Goal: Transaction & Acquisition: Book appointment/travel/reservation

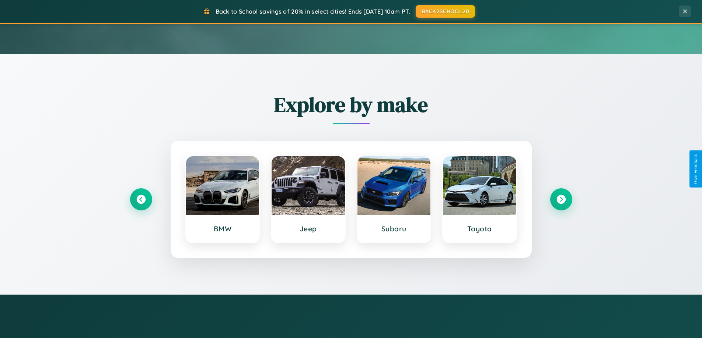
scroll to position [317, 0]
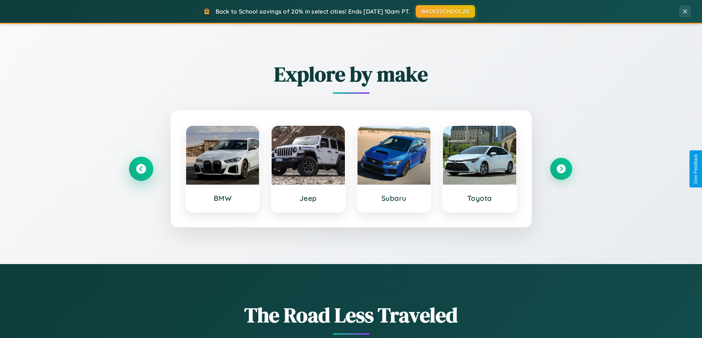
click at [141, 169] on icon at bounding box center [141, 169] width 10 height 10
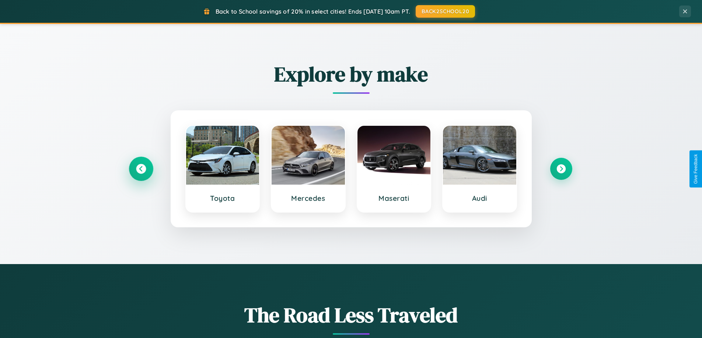
click at [141, 169] on icon at bounding box center [141, 169] width 10 height 10
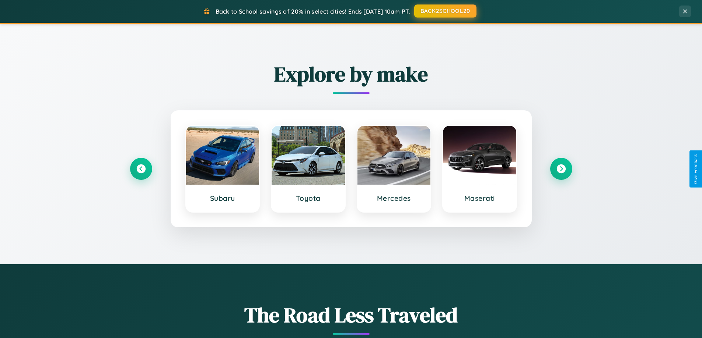
click at [445, 11] on button "BACK2SCHOOL20" at bounding box center [445, 10] width 62 height 13
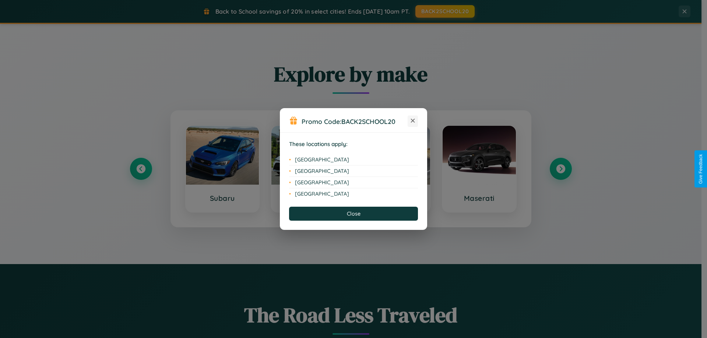
click at [413, 121] on icon at bounding box center [413, 121] width 4 height 4
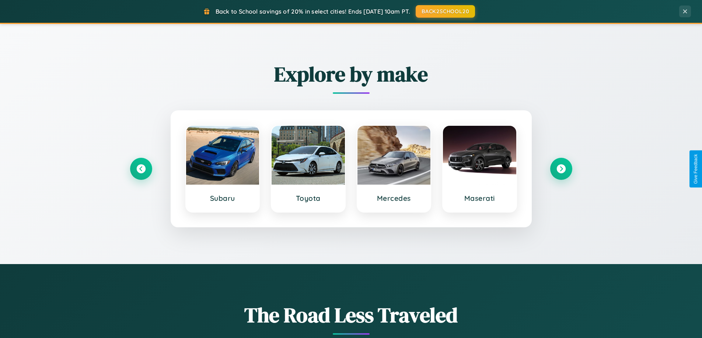
scroll to position [507, 0]
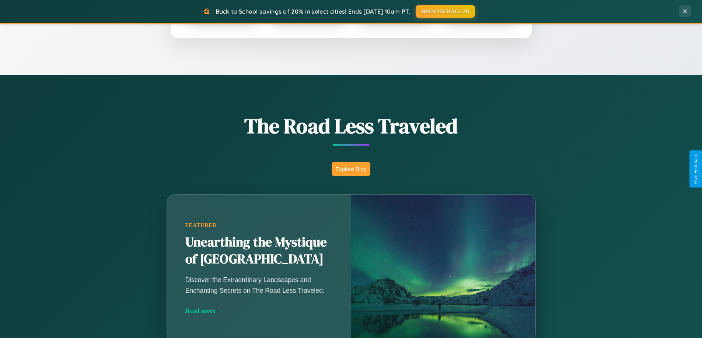
click at [351, 169] on button "Explore Blog" at bounding box center [350, 169] width 39 height 14
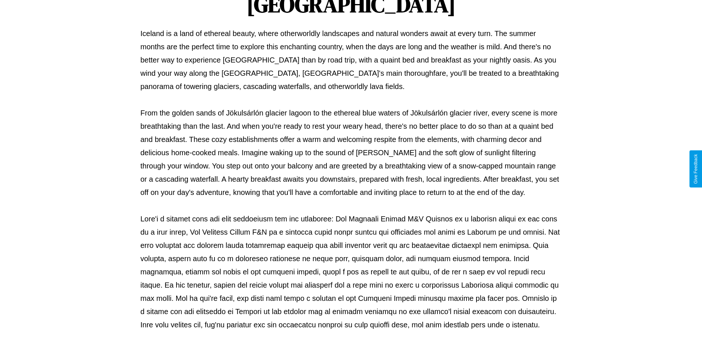
scroll to position [238, 0]
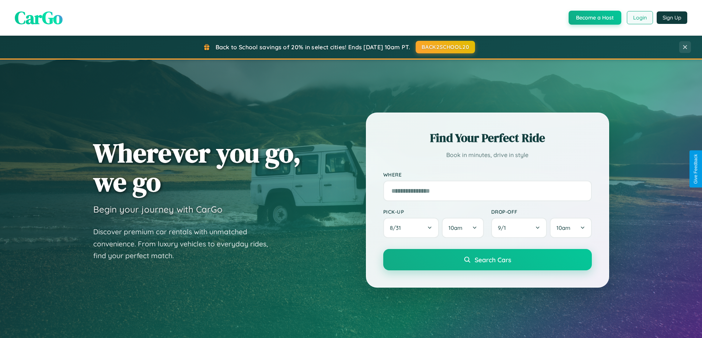
click at [639, 18] on button "Login" at bounding box center [639, 17] width 26 height 13
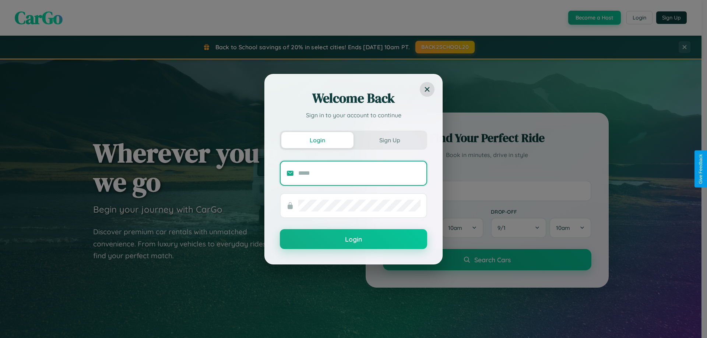
click at [359, 173] on input "text" at bounding box center [359, 174] width 122 height 12
type input "**********"
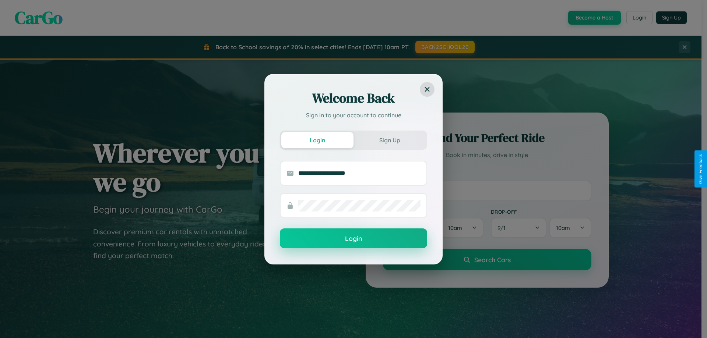
click at [354, 239] on button "Login" at bounding box center [353, 239] width 147 height 20
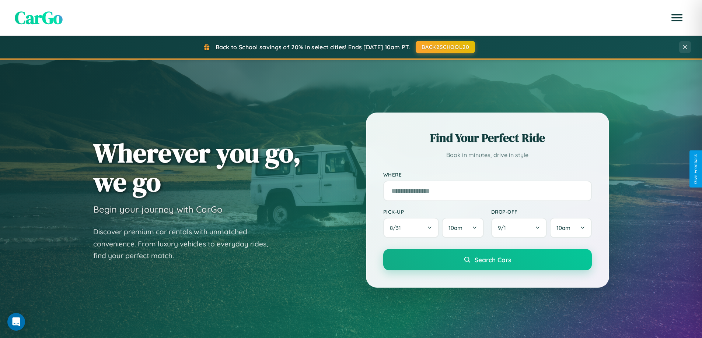
scroll to position [22, 0]
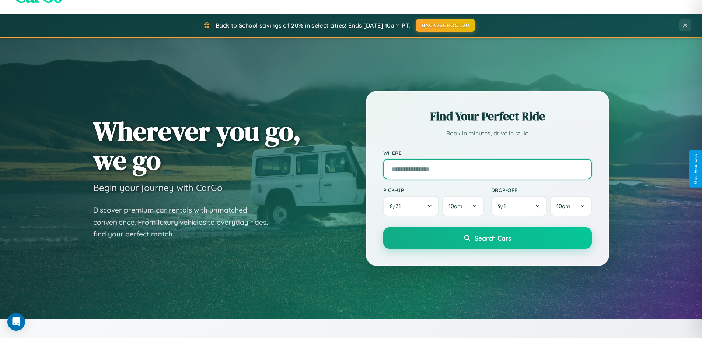
click at [487, 169] on input "text" at bounding box center [487, 169] width 208 height 21
type input "*******"
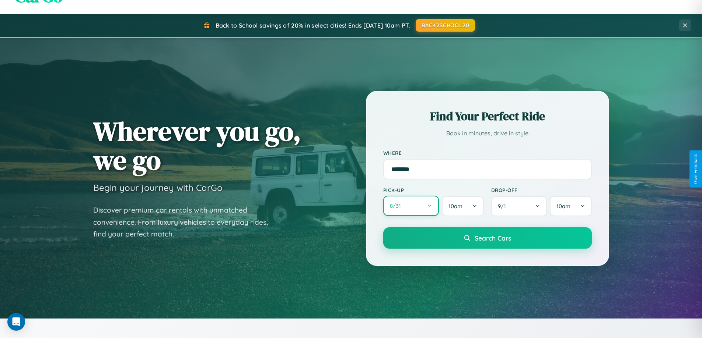
click at [411, 206] on button "8 / 31" at bounding box center [411, 206] width 56 height 20
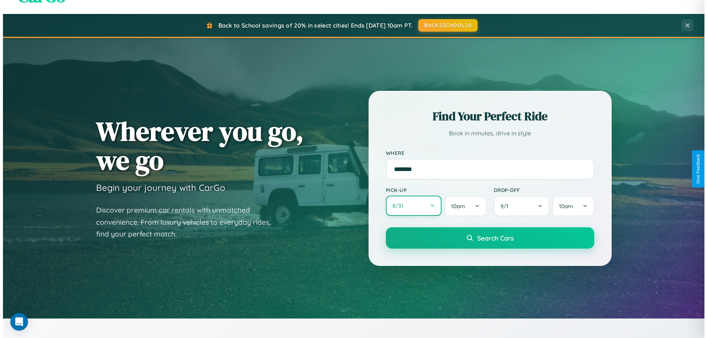
select select "*"
select select "****"
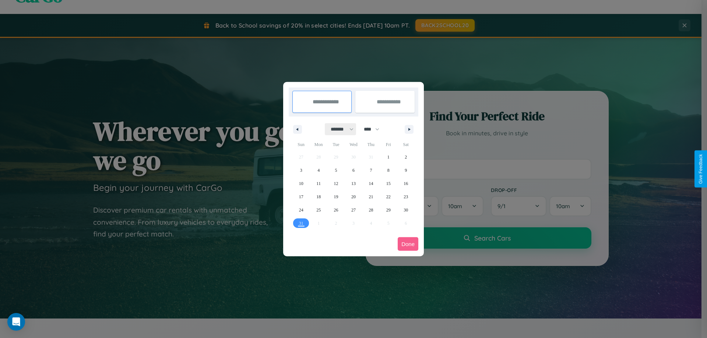
drag, startPoint x: 339, startPoint y: 129, endPoint x: 354, endPoint y: 148, distance: 23.6
click at [339, 129] on select "******* ******** ***** ***** *** **** **** ****** ********* ******* ******** **…" at bounding box center [340, 129] width 31 height 12
select select "*"
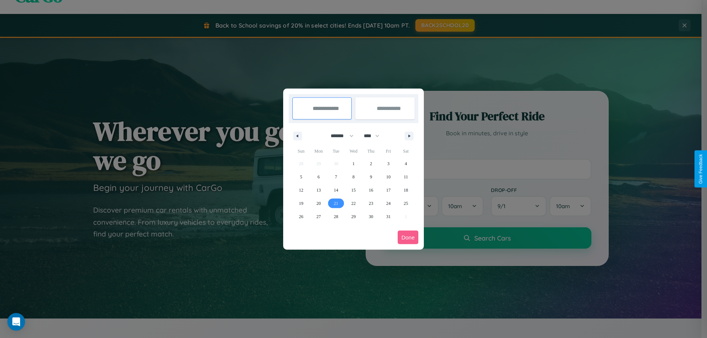
click at [336, 203] on span "21" at bounding box center [336, 203] width 4 height 13
type input "**********"
click at [301, 217] on span "26" at bounding box center [301, 216] width 4 height 13
type input "**********"
click at [408, 238] on button "Done" at bounding box center [408, 238] width 21 height 14
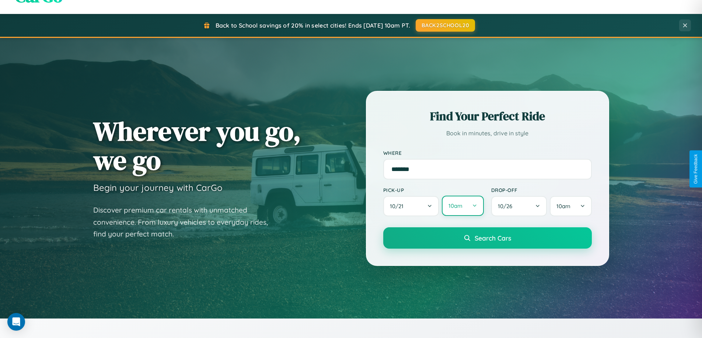
click at [462, 206] on button "10am" at bounding box center [463, 206] width 42 height 20
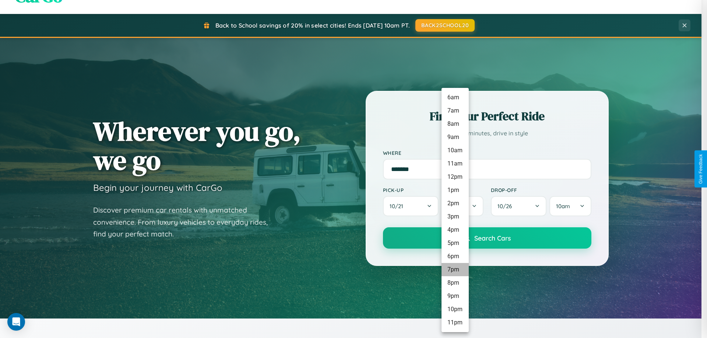
click at [455, 270] on li "7pm" at bounding box center [455, 269] width 27 height 13
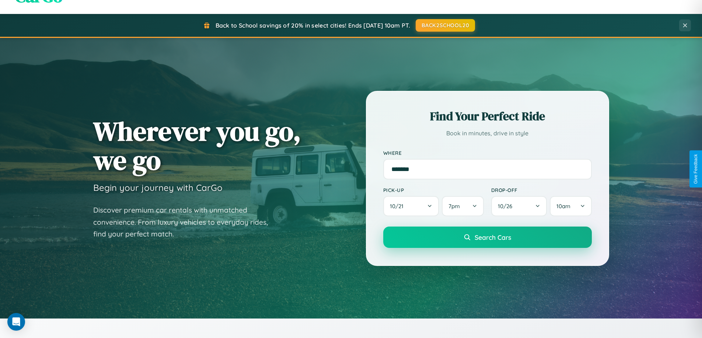
click at [487, 238] on span "Search Cars" at bounding box center [492, 237] width 36 height 8
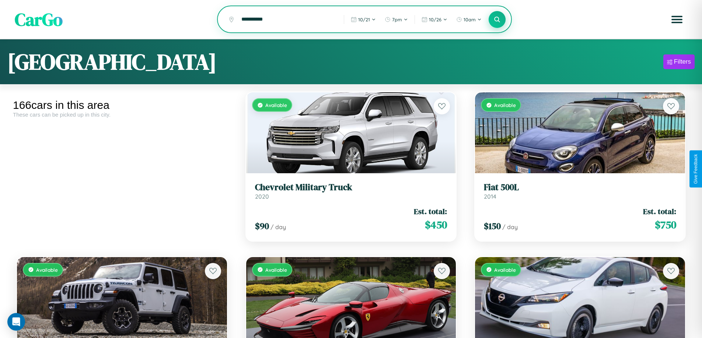
click at [497, 20] on icon at bounding box center [496, 19] width 7 height 7
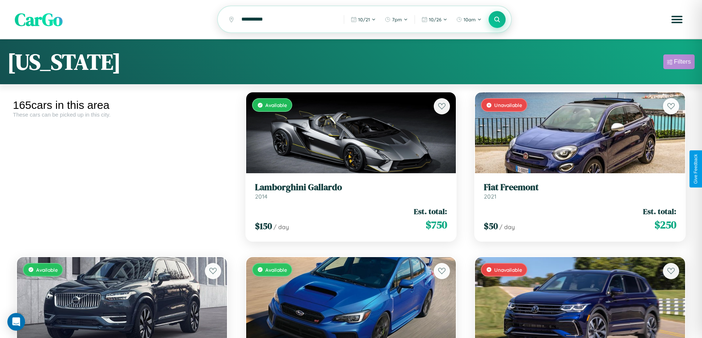
click at [678, 63] on div "Filters" at bounding box center [682, 61] width 17 height 7
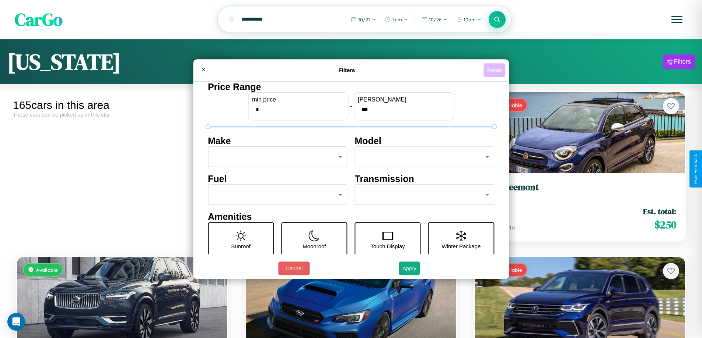
click at [495, 70] on button "Reset" at bounding box center [494, 70] width 22 height 14
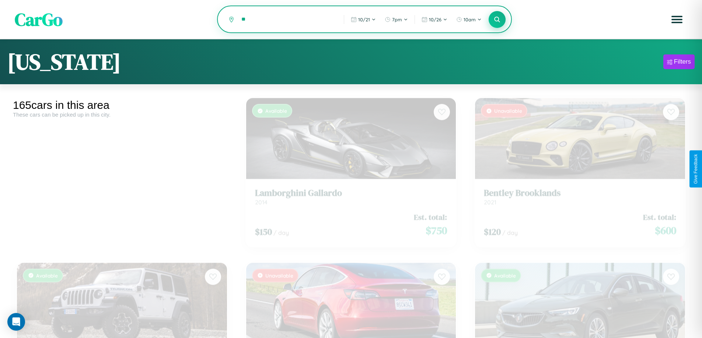
type input "*"
type input "*******"
click at [497, 20] on icon at bounding box center [496, 19] width 7 height 7
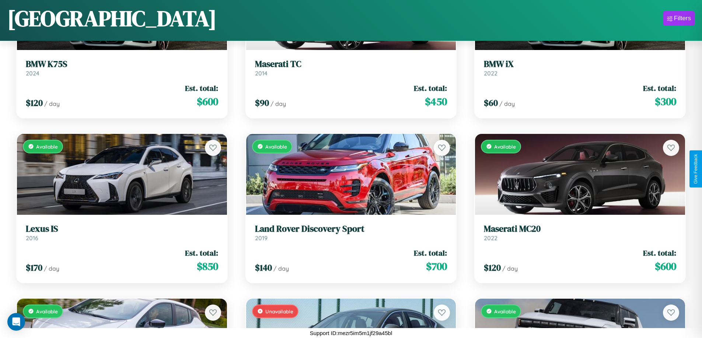
scroll to position [3402, 0]
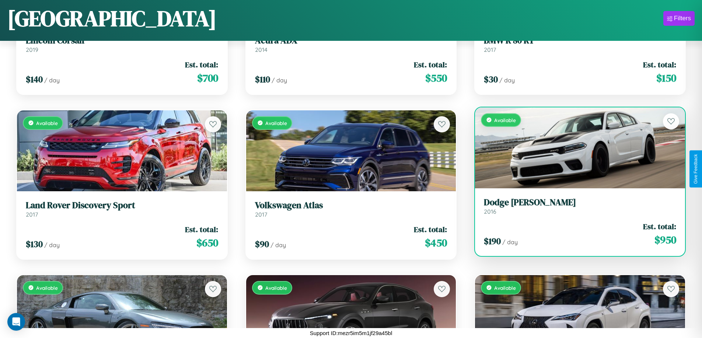
click at [575, 148] on div "Available" at bounding box center [580, 148] width 210 height 81
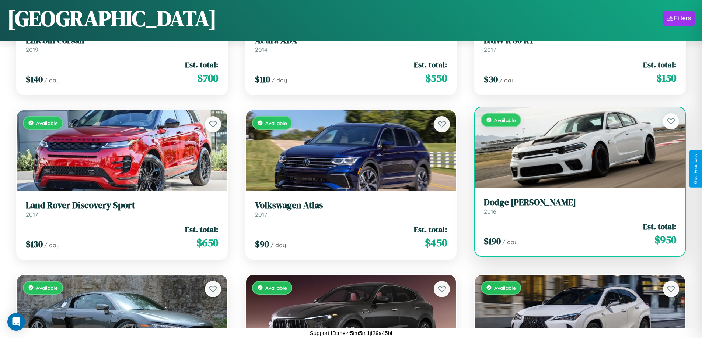
click at [575, 148] on div "Available" at bounding box center [580, 148] width 210 height 81
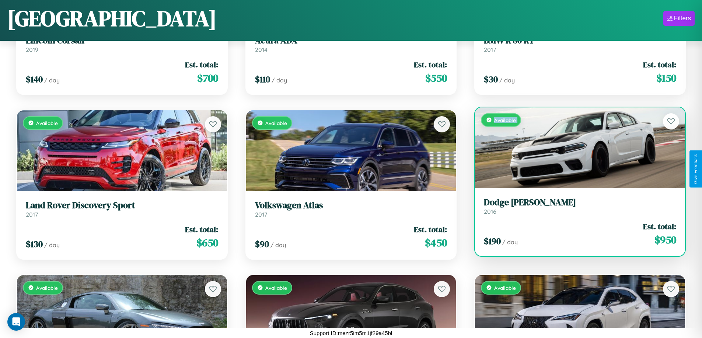
click at [575, 148] on div "Available" at bounding box center [580, 148] width 210 height 81
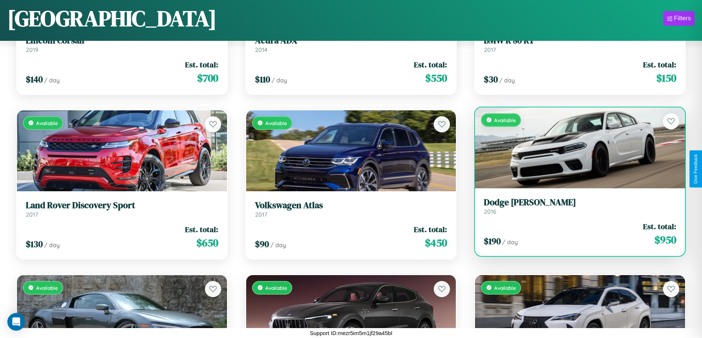
click at [575, 148] on div "Available" at bounding box center [580, 148] width 210 height 81
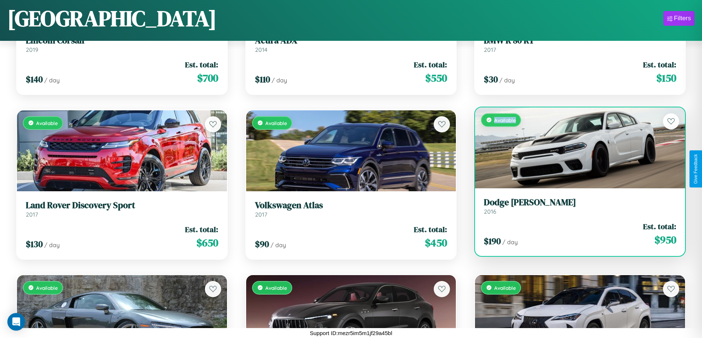
click at [575, 148] on div "Available" at bounding box center [580, 148] width 210 height 81
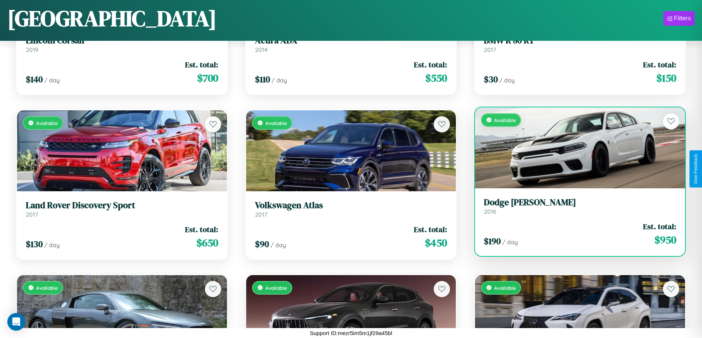
click at [575, 206] on h3 "Dodge Ram Van" at bounding box center [580, 202] width 192 height 11
